Goal: Information Seeking & Learning: Learn about a topic

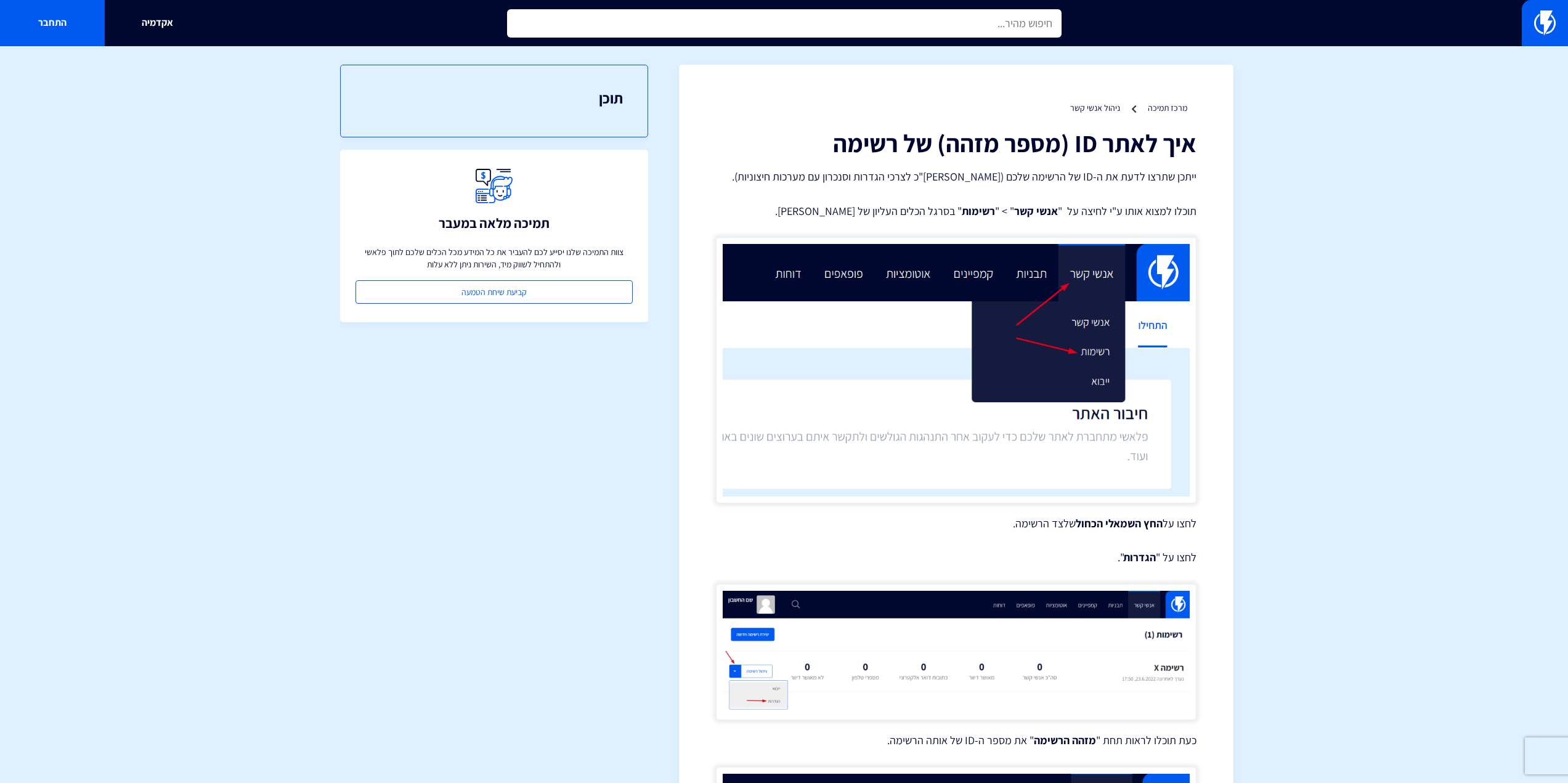
click at [642, 20] on input "text" at bounding box center [784, 24] width 555 height 29
type input "מ"
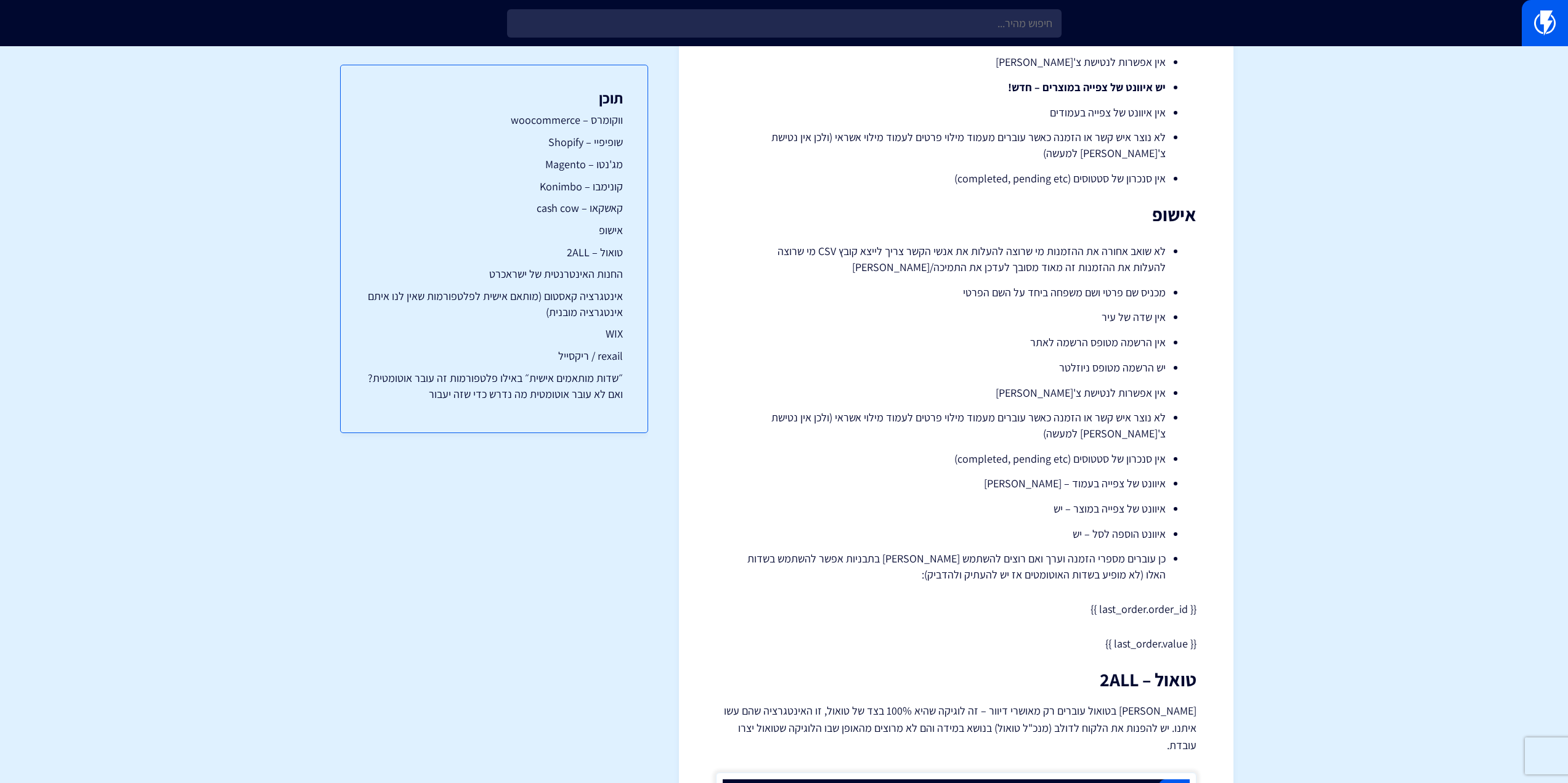
scroll to position [2156, 0]
